Goal: Task Accomplishment & Management: Manage account settings

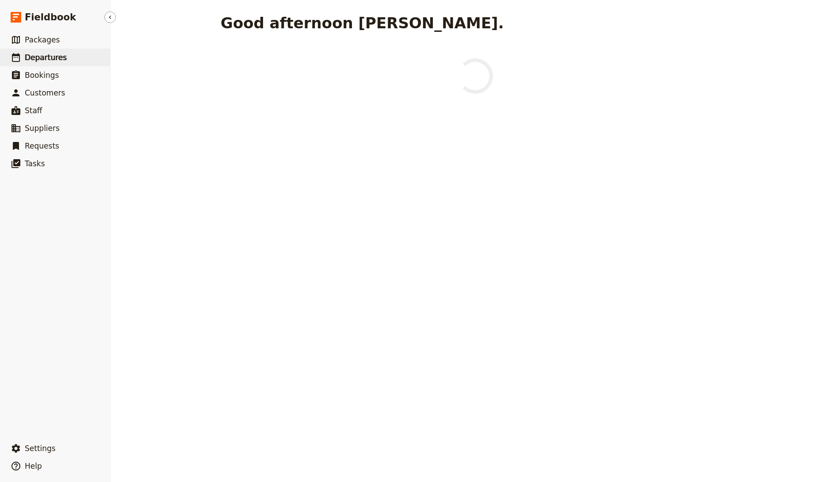
click at [35, 57] on span "Departures" at bounding box center [46, 57] width 42 height 9
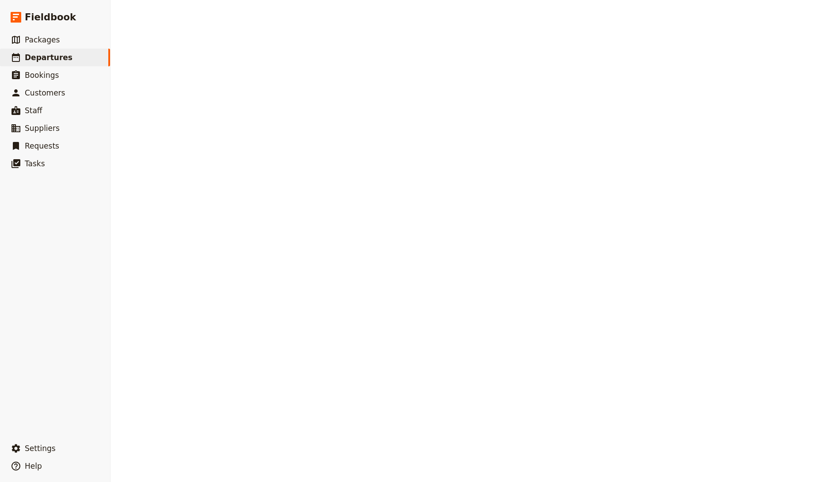
select select "CREATED_AT"
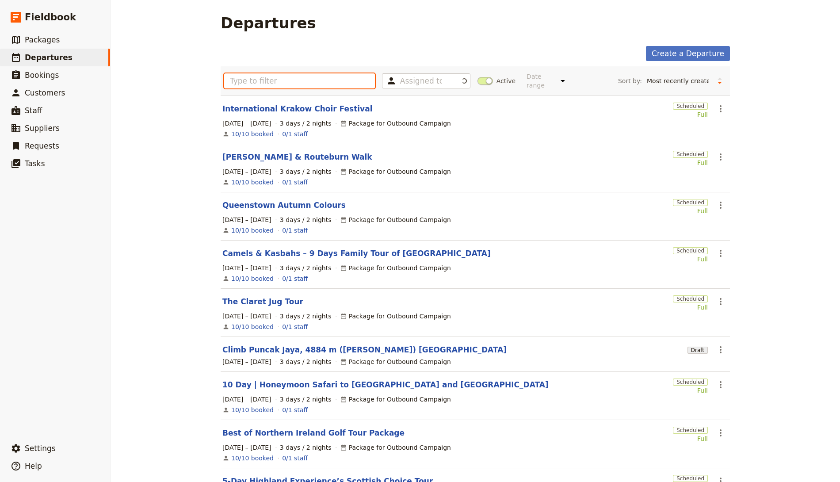
click at [291, 75] on input "text" at bounding box center [299, 80] width 151 height 15
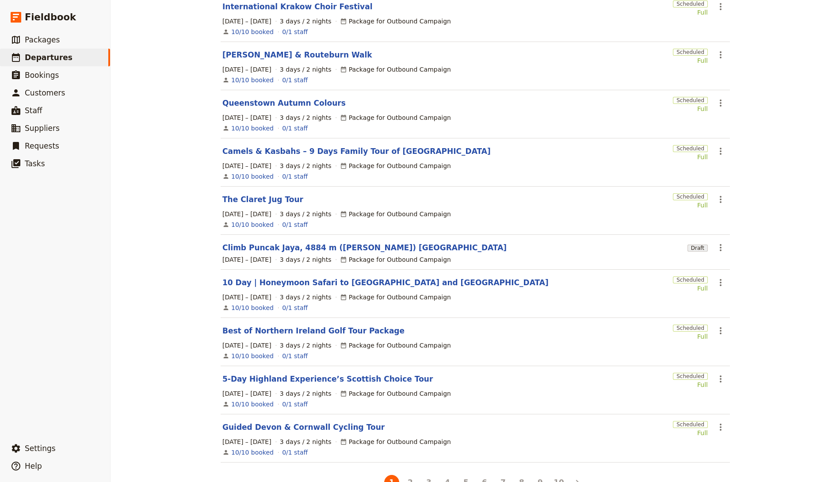
scroll to position [107, 0]
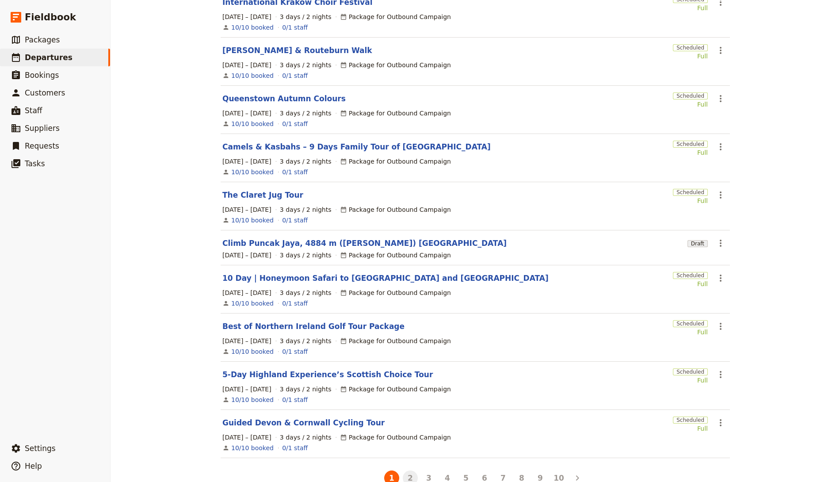
click at [406, 477] on button "2" at bounding box center [410, 477] width 15 height 15
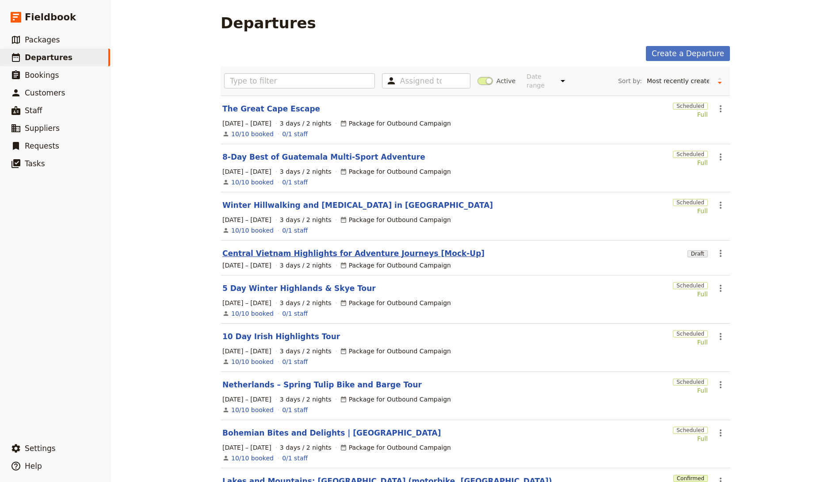
click at [338, 254] on link "Central Vietnam Highlights for Adventure Journeys [Mock-Up]" at bounding box center [353, 253] width 262 height 11
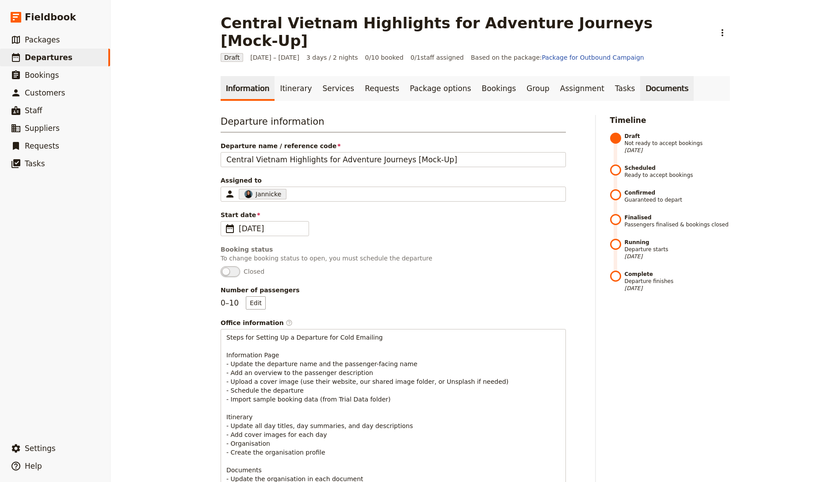
click at [640, 78] on link "Documents" at bounding box center [666, 88] width 53 height 25
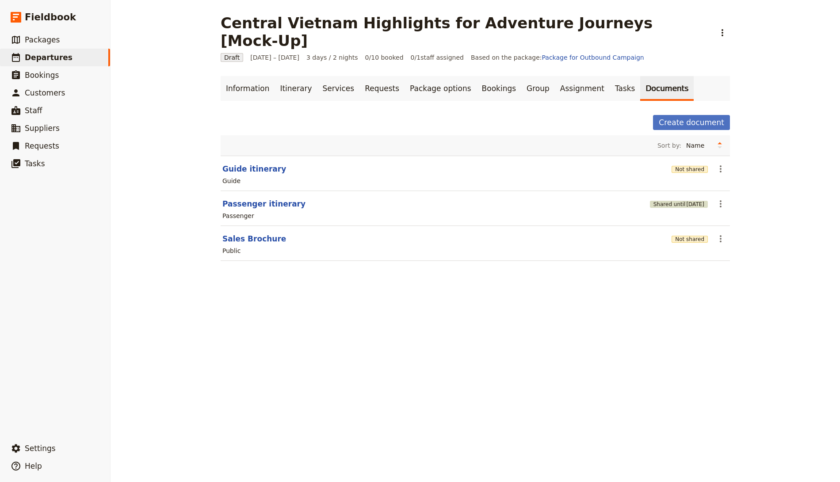
click at [688, 201] on span "[DATE]" at bounding box center [695, 204] width 18 height 7
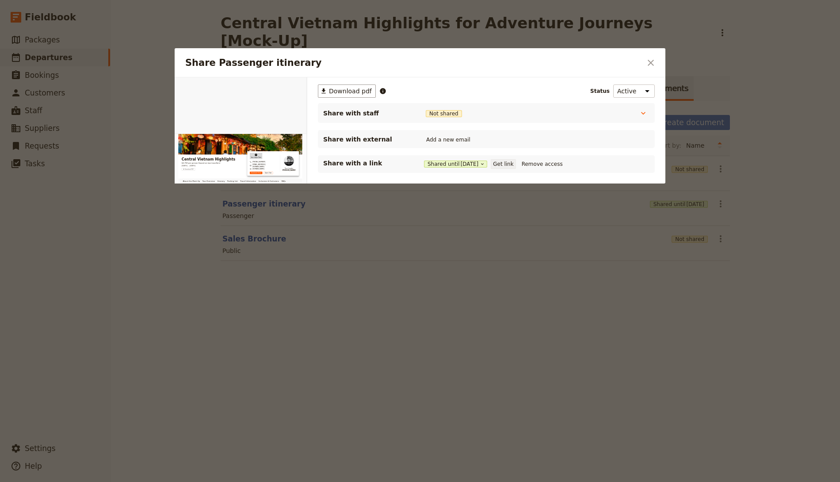
click at [502, 163] on button "Get link" at bounding box center [503, 164] width 25 height 10
click at [649, 63] on icon "Close dialog" at bounding box center [650, 62] width 11 height 11
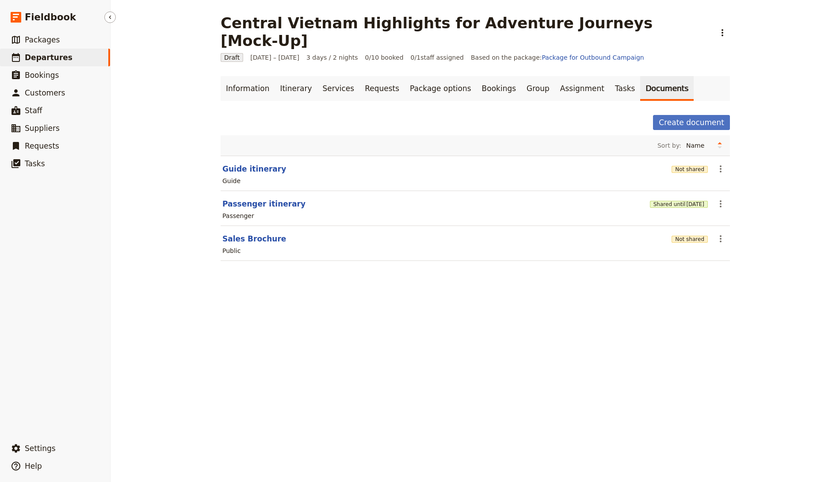
click at [51, 52] on link "​ Departures" at bounding box center [55, 58] width 110 height 18
select select "CREATED_AT"
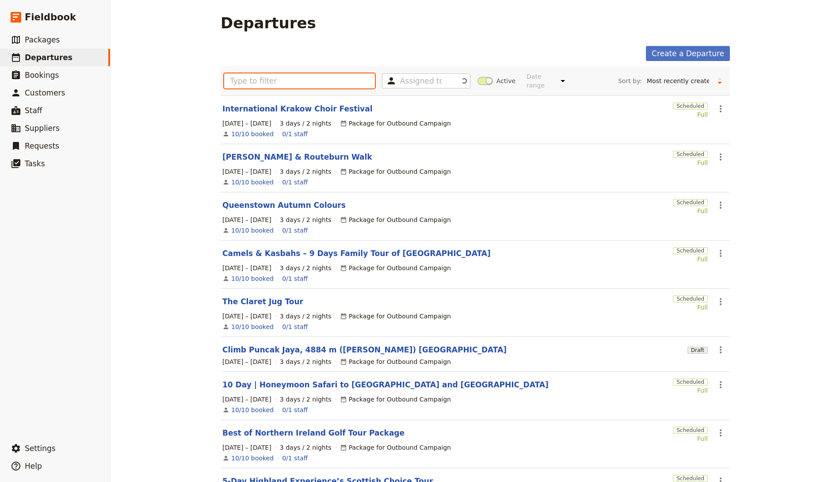
click at [239, 84] on input "text" at bounding box center [299, 80] width 151 height 15
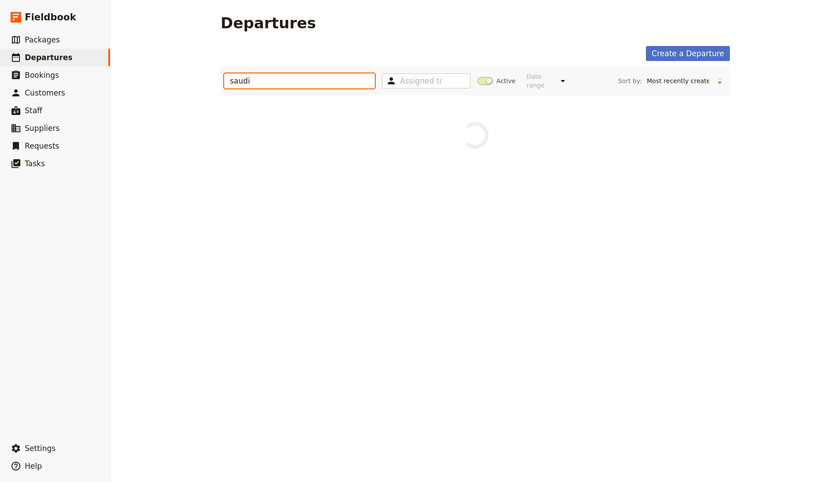
type input "saudi"
click at [496, 81] on span "Active" at bounding box center [505, 80] width 19 height 9
click at [477, 76] on input "Active" at bounding box center [477, 76] width 0 height 0
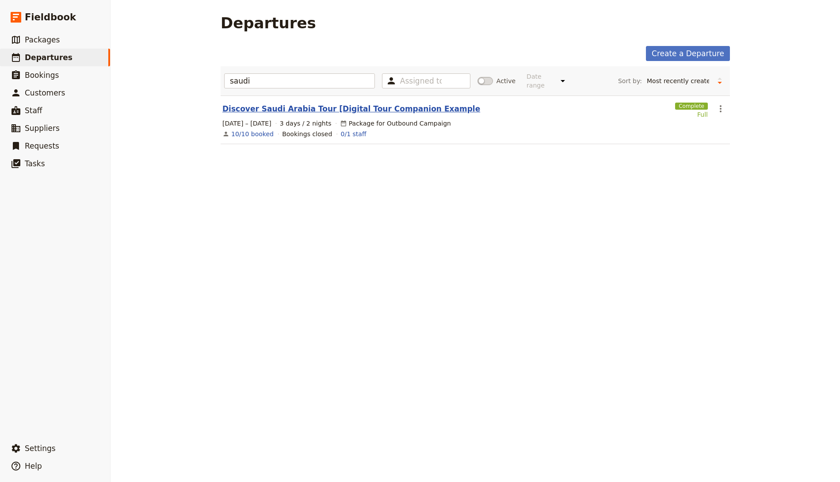
click at [338, 106] on link "Discover Saudi Arabia Tour [Digital Tour Companion Example" at bounding box center [351, 108] width 258 height 11
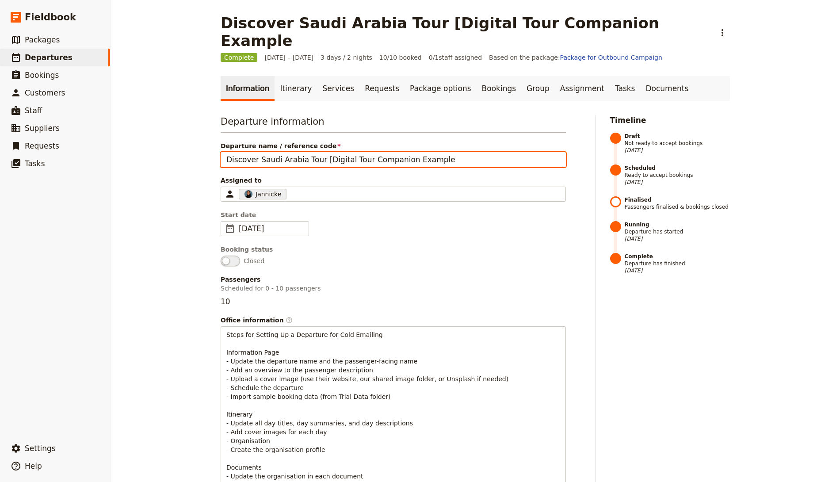
click at [472, 152] on input "Discover Saudi Arabia Tour [Digital Tour Companion Example" at bounding box center [393, 159] width 345 height 15
type input "Discover Saudi Arabia Tour [Digital Tour Companion Example]"
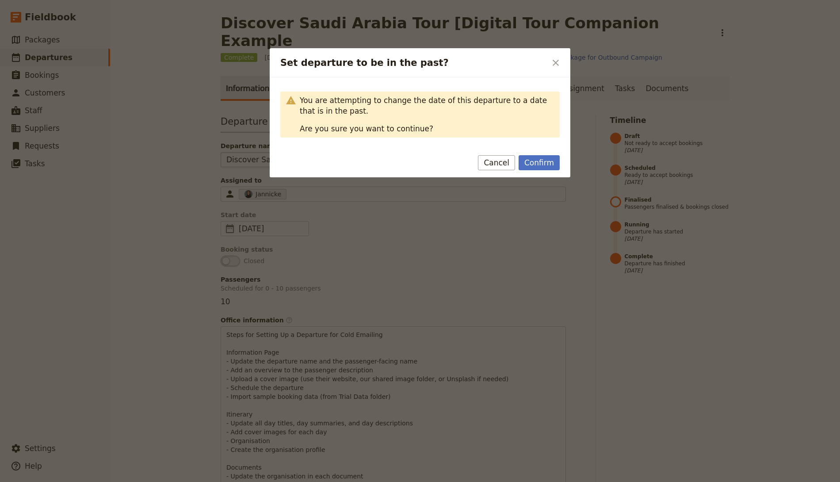
click button "Confirm" at bounding box center [538, 162] width 41 height 15
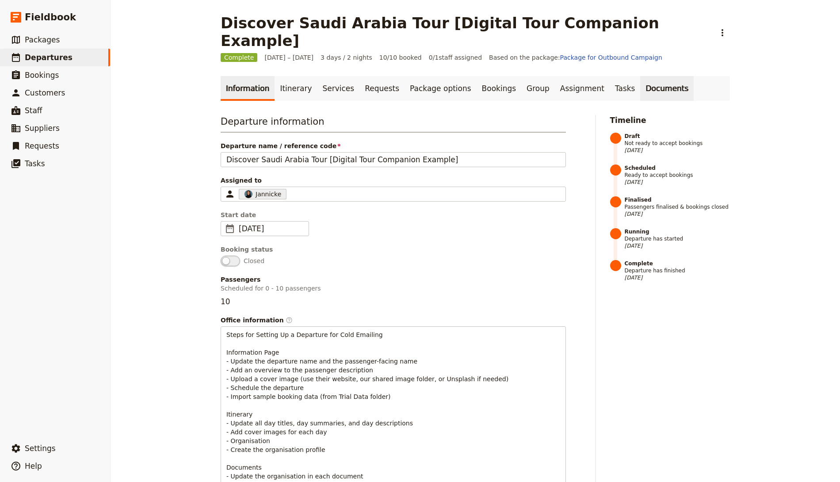
click at [640, 76] on link "Documents" at bounding box center [666, 88] width 53 height 25
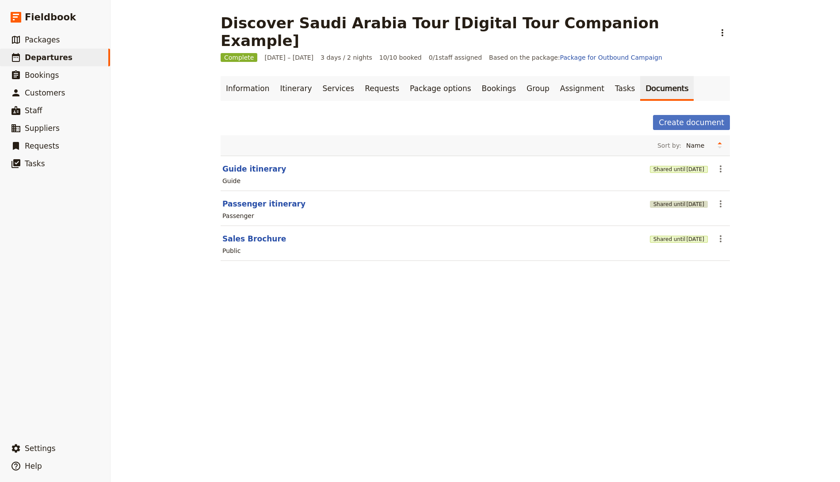
click at [686, 201] on span "[DATE]" at bounding box center [695, 204] width 18 height 7
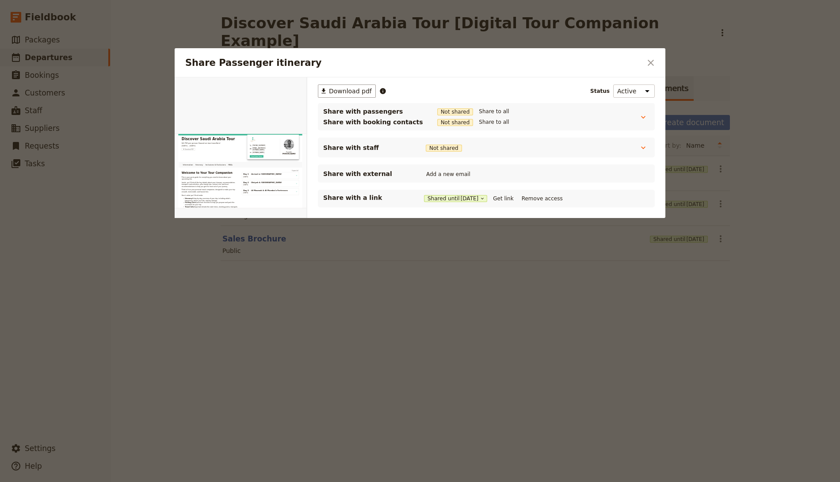
drag, startPoint x: 506, startPoint y: 198, endPoint x: 542, endPoint y: 157, distance: 54.5
click at [506, 198] on button "Get link" at bounding box center [503, 199] width 25 height 10
click at [654, 55] on div "Share Passenger itinerary ​" at bounding box center [420, 62] width 491 height 29
click at [652, 59] on icon "Close dialog" at bounding box center [650, 62] width 11 height 11
